Goal: Information Seeking & Learning: Learn about a topic

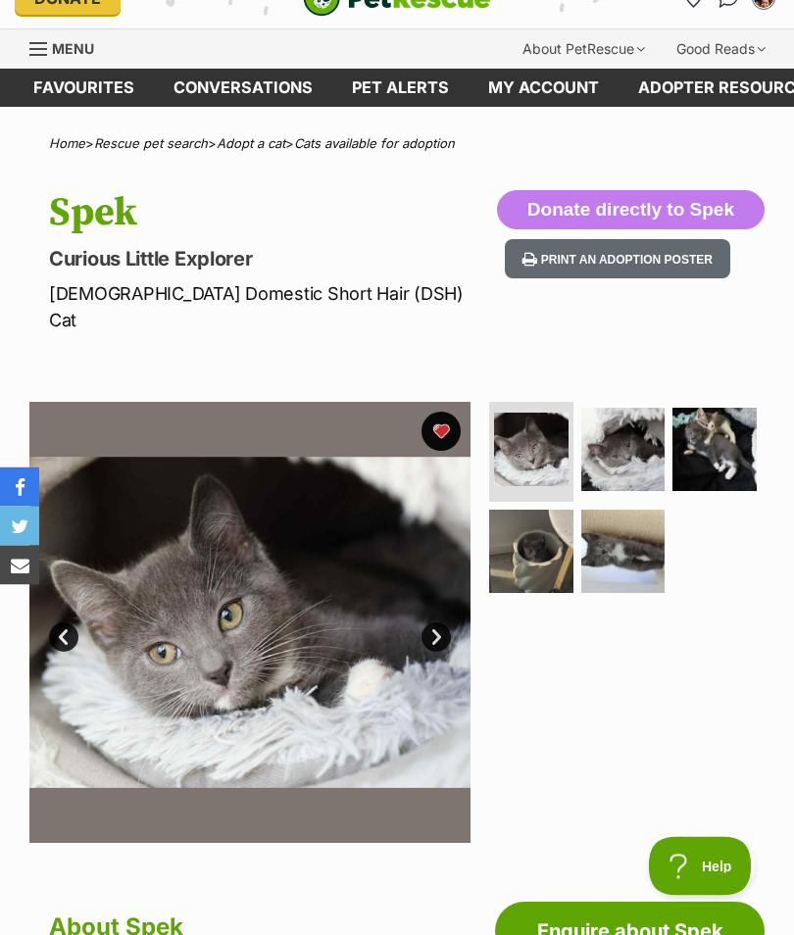
scroll to position [32, 0]
click at [629, 518] on img at bounding box center [623, 552] width 84 height 84
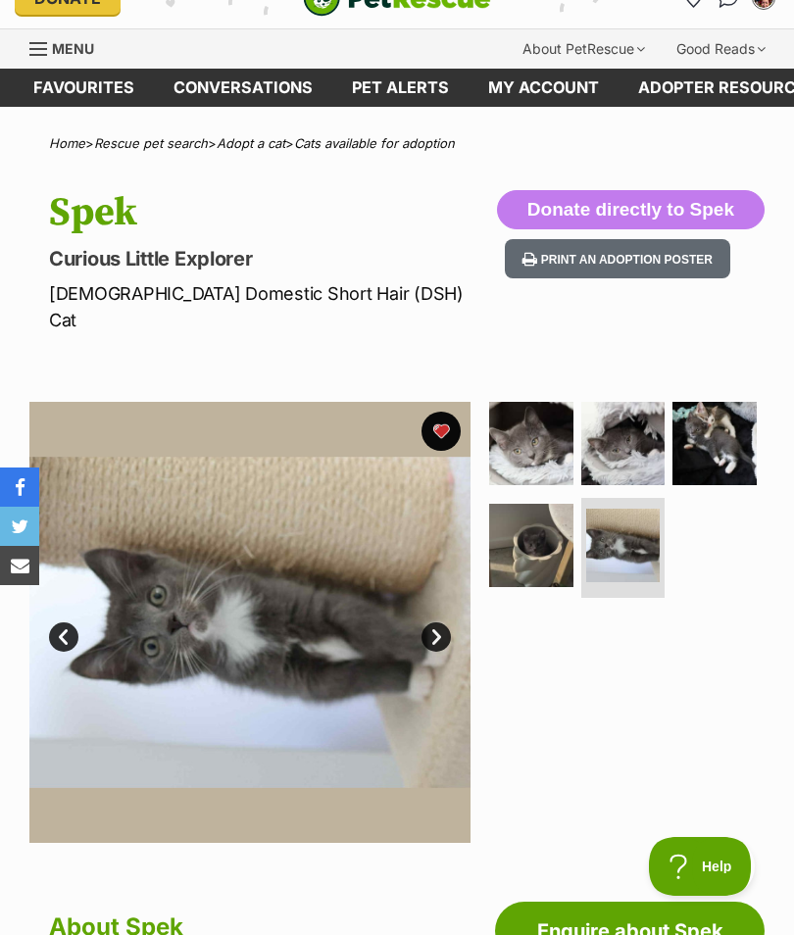
scroll to position [0, 0]
